Goal: Information Seeking & Learning: Learn about a topic

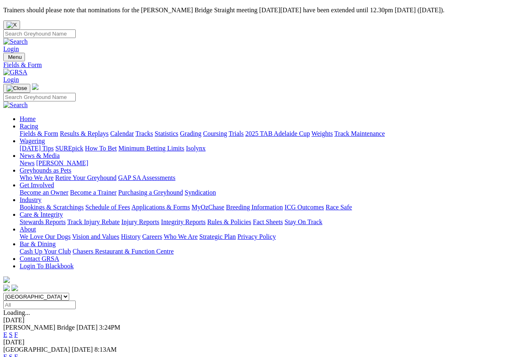
select select "NT"
click at [7, 322] on link "E" at bounding box center [5, 335] width 4 height 7
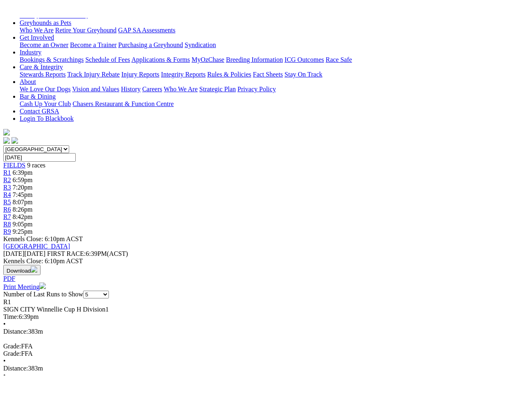
scroll to position [174, 0]
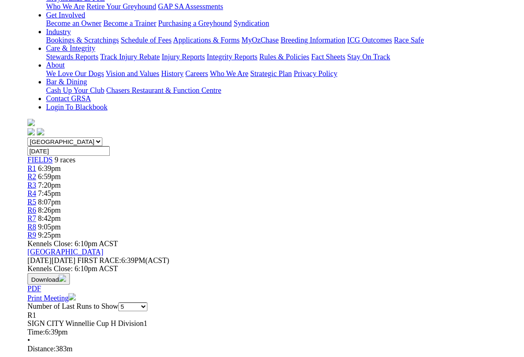
scroll to position [14, 0]
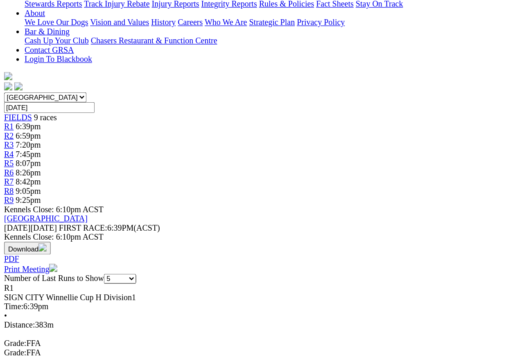
scroll to position [212, 0]
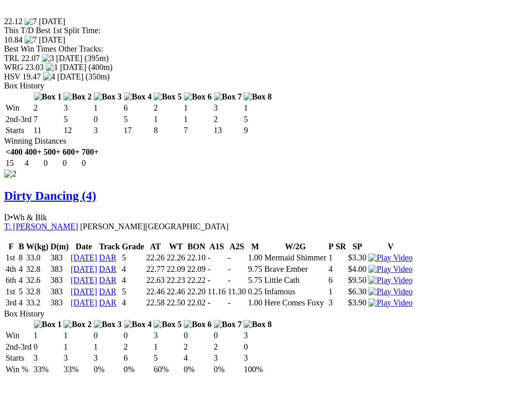
scroll to position [854, 0]
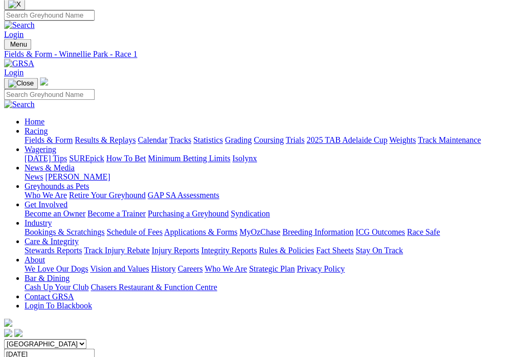
scroll to position [0, 0]
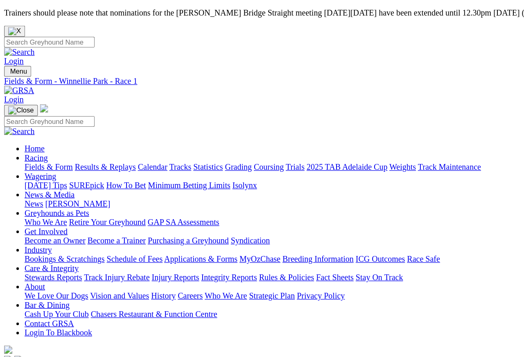
click at [11, 318] on span "R2" at bounding box center [7, 327] width 8 height 7
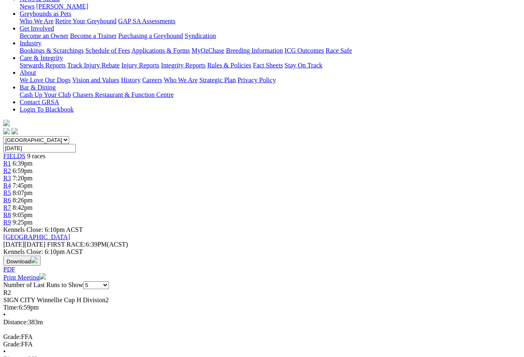
scroll to position [158, 0]
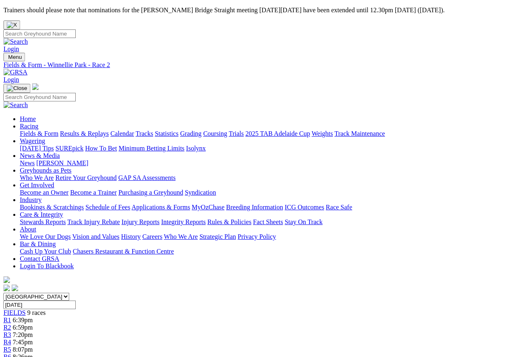
scroll to position [0, 4]
click at [11, 318] on span "R3" at bounding box center [7, 335] width 8 height 7
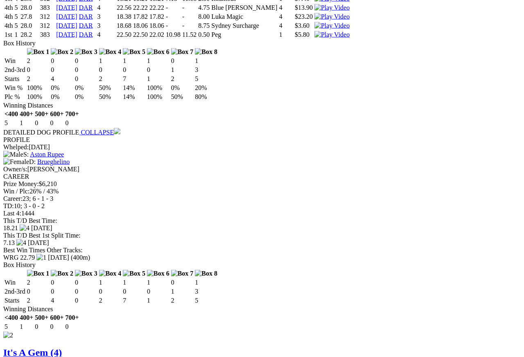
scroll to position [687, 0]
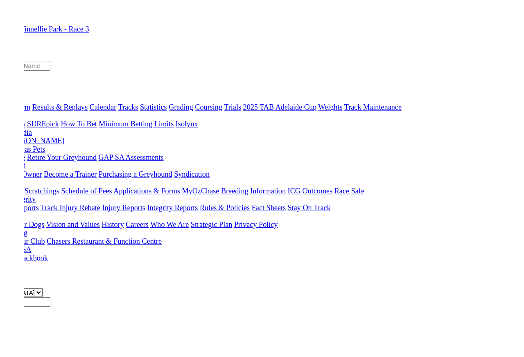
scroll to position [0, 0]
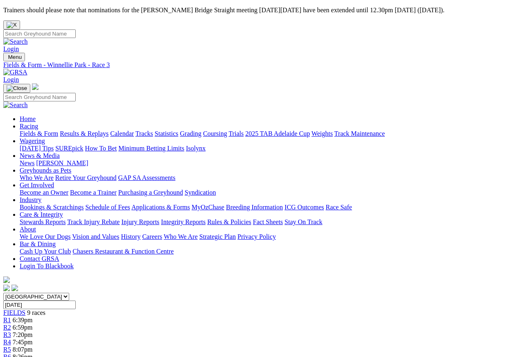
click at [11, 318] on link "R4" at bounding box center [7, 342] width 8 height 7
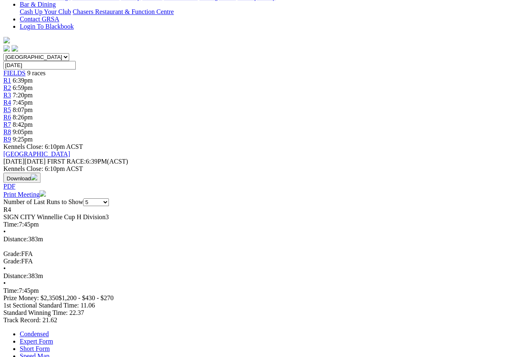
scroll to position [240, 0]
click at [53, 318] on link "Expert Form" at bounding box center [36, 341] width 33 height 7
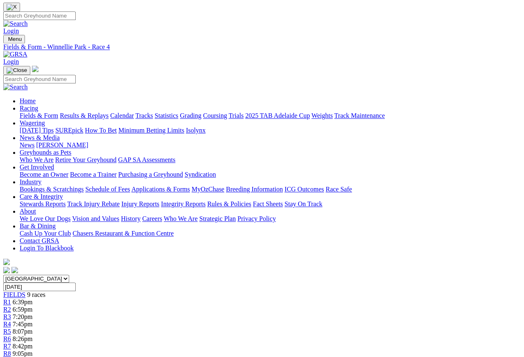
scroll to position [1, 0]
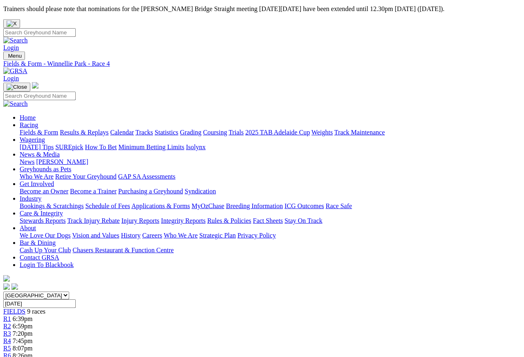
click at [11, 318] on span "R5" at bounding box center [7, 348] width 8 height 7
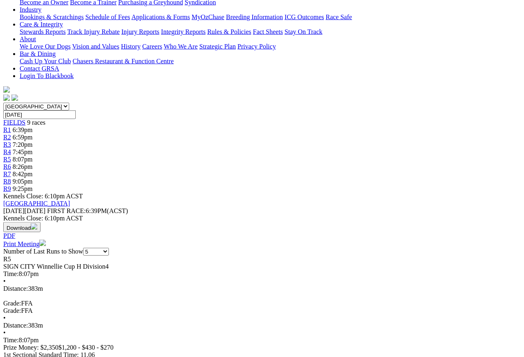
scroll to position [192, 0]
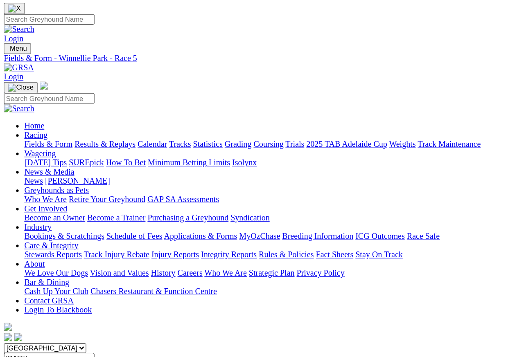
scroll to position [0, 4]
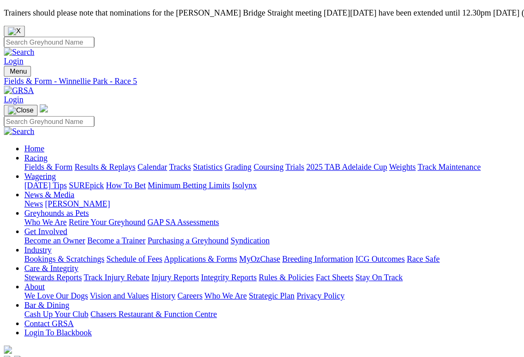
click at [11, 354] on link "R6" at bounding box center [7, 357] width 8 height 7
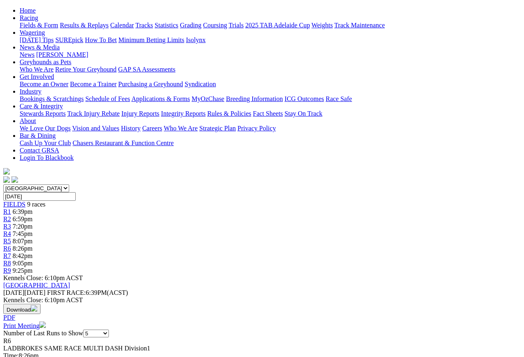
scroll to position [82, 0]
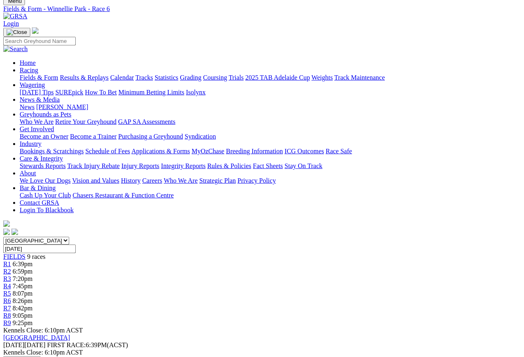
scroll to position [0, 0]
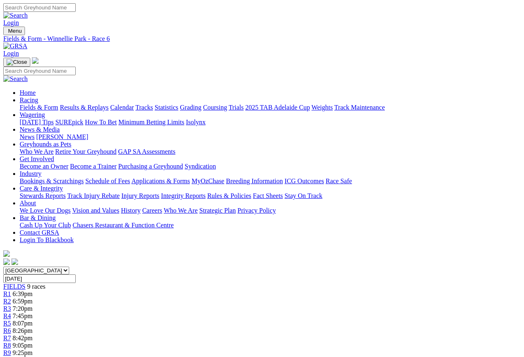
click at [11, 335] on span "R7" at bounding box center [7, 338] width 8 height 7
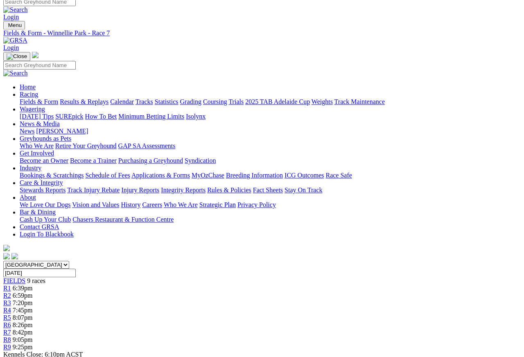
scroll to position [5, 0]
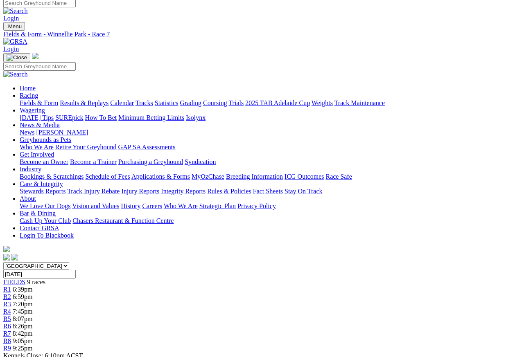
click at [11, 318] on span "R8" at bounding box center [7, 341] width 8 height 7
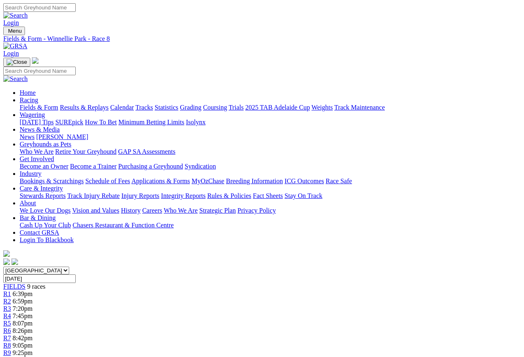
click at [11, 318] on link "R9" at bounding box center [7, 353] width 8 height 7
click at [11, 318] on span "R9" at bounding box center [7, 353] width 8 height 7
